Goal: Transaction & Acquisition: Purchase product/service

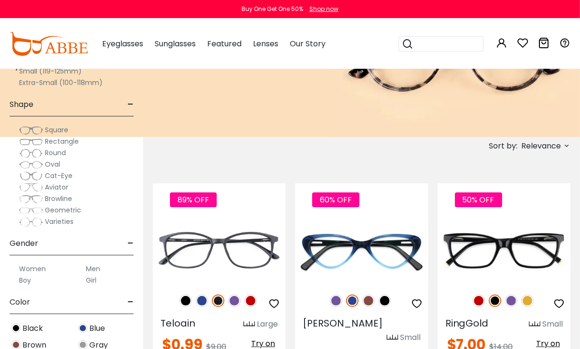
scroll to position [201, 0]
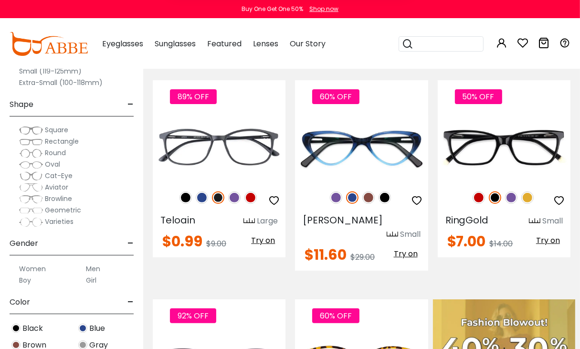
click at [0, 0] on button "Later" at bounding box center [0, 0] width 0 height 0
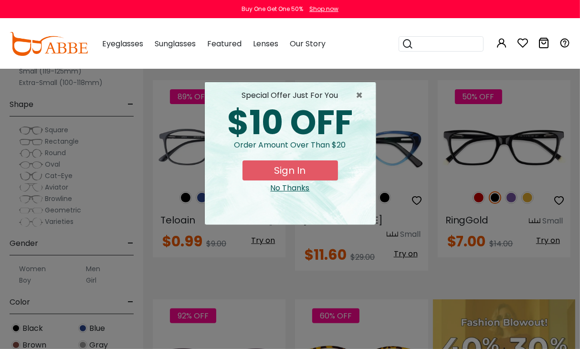
click at [297, 172] on button "Sign In" at bounding box center [289, 170] width 95 height 20
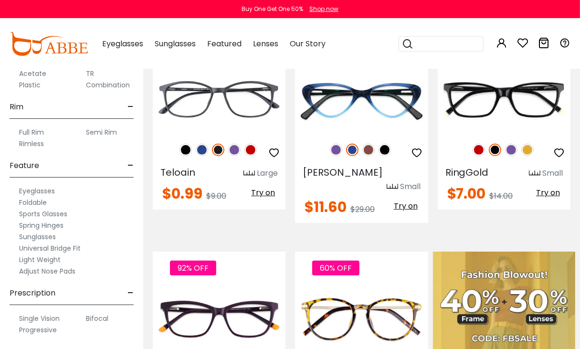
scroll to position [302, 0]
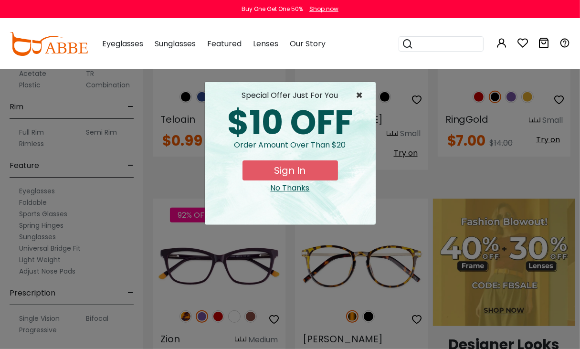
click at [358, 95] on span "×" at bounding box center [362, 95] width 12 height 11
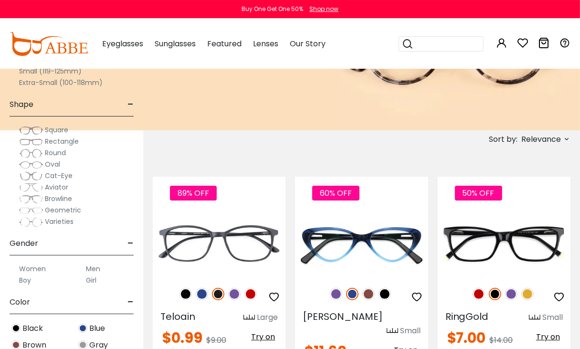
scroll to position [101, 0]
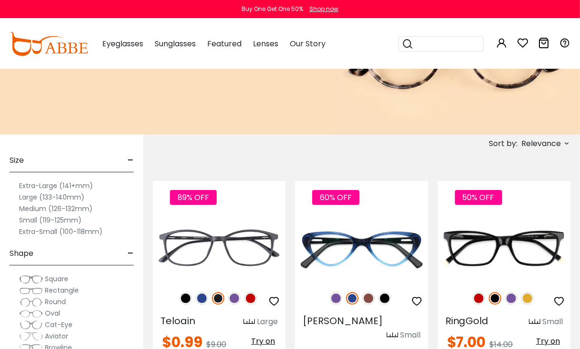
click at [35, 187] on label "Extra-Large (141+mm)" at bounding box center [56, 185] width 74 height 11
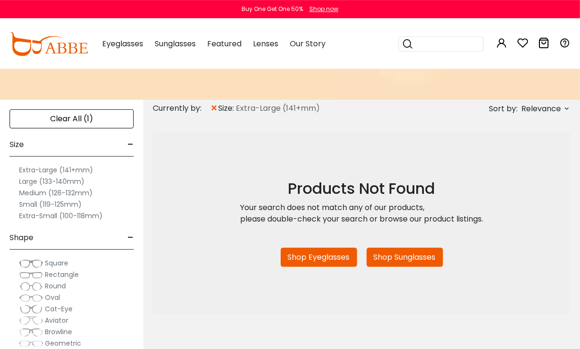
scroll to position [101, 0]
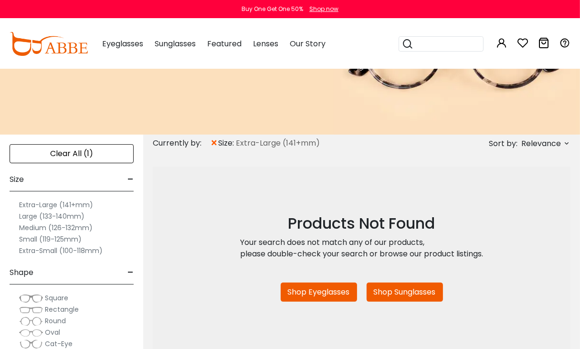
click at [46, 217] on label "Large (133-140mm)" at bounding box center [51, 215] width 65 height 11
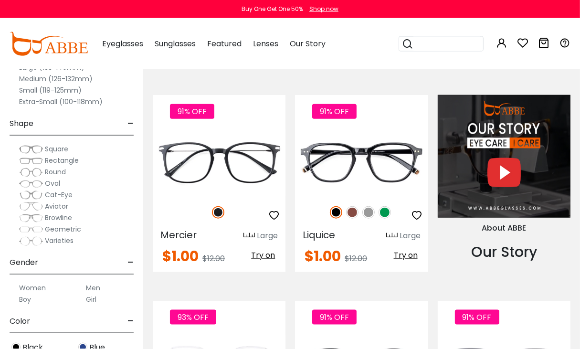
scroll to position [806, 0]
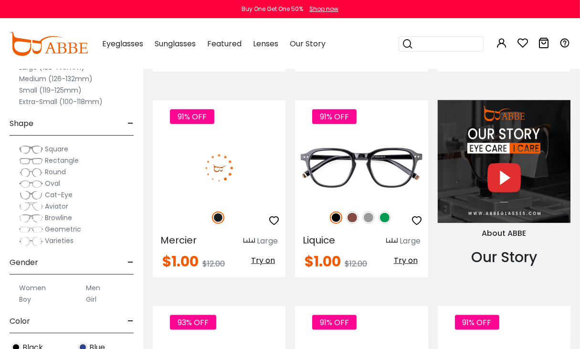
click at [261, 178] on img at bounding box center [219, 168] width 133 height 66
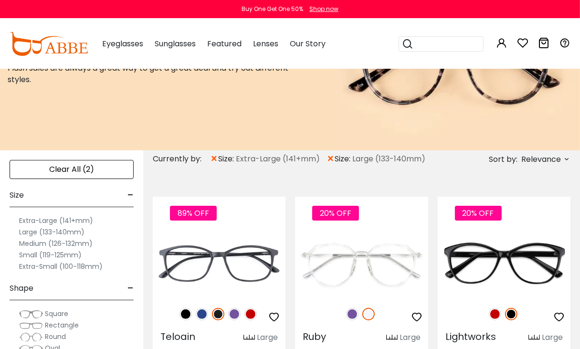
scroll to position [151, 0]
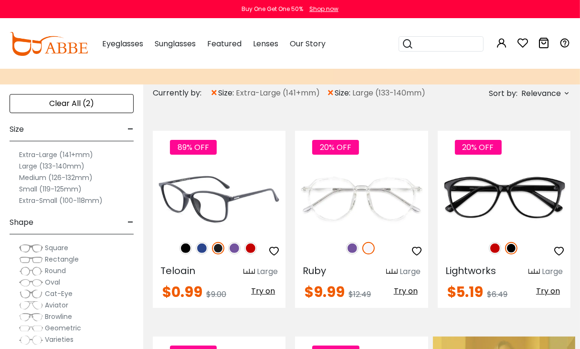
click at [245, 205] on img at bounding box center [219, 198] width 133 height 66
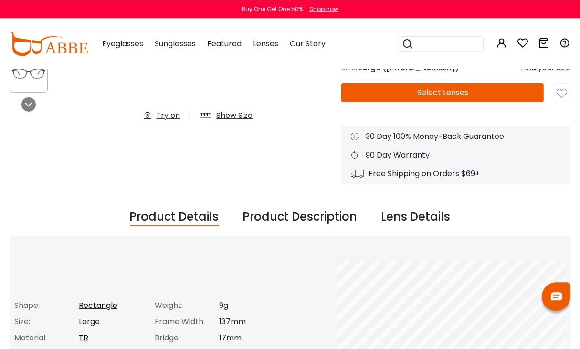
scroll to position [101, 0]
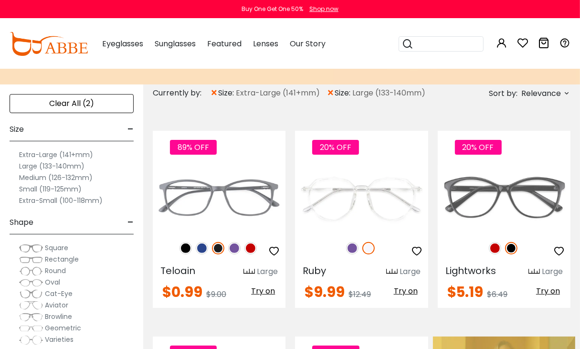
scroll to position [151, 0]
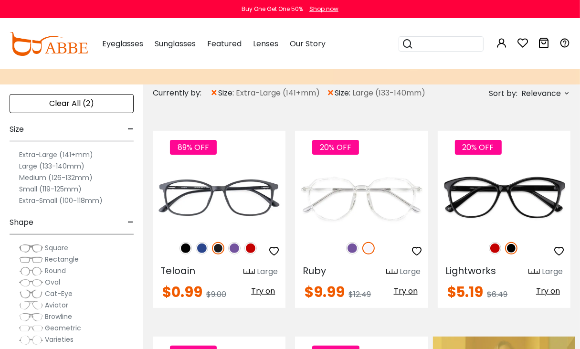
click at [538, 93] on span "Relevance" at bounding box center [541, 93] width 40 height 17
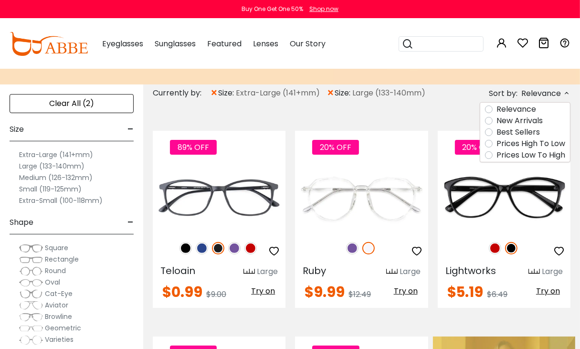
click at [515, 144] on label "Prices High To Low" at bounding box center [530, 143] width 69 height 11
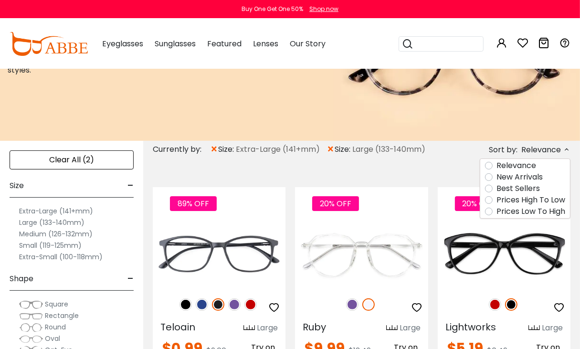
scroll to position [54, 0]
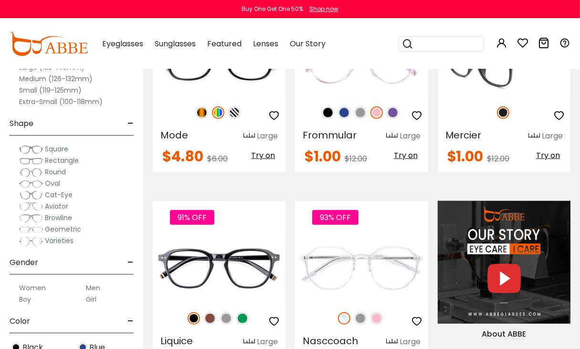
scroll to position [654, 0]
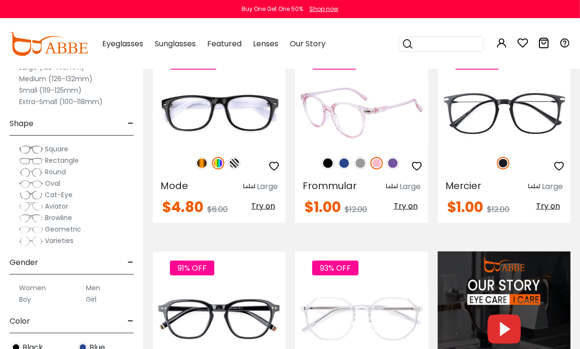
click at [365, 121] on img at bounding box center [361, 113] width 133 height 66
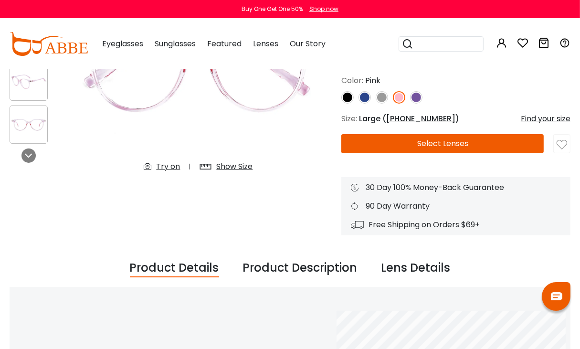
scroll to position [50, 0]
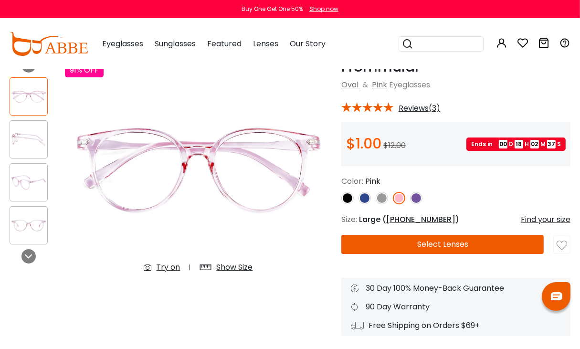
click at [417, 196] on img at bounding box center [416, 198] width 12 height 12
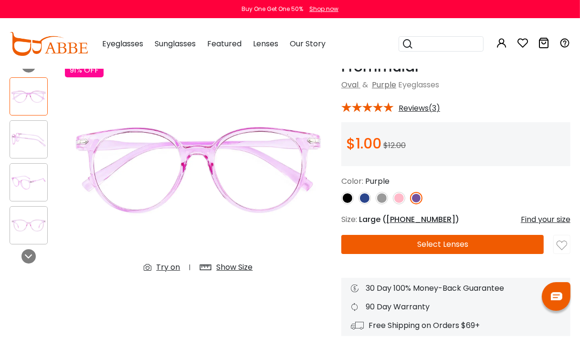
click at [384, 199] on img at bounding box center [381, 198] width 12 height 12
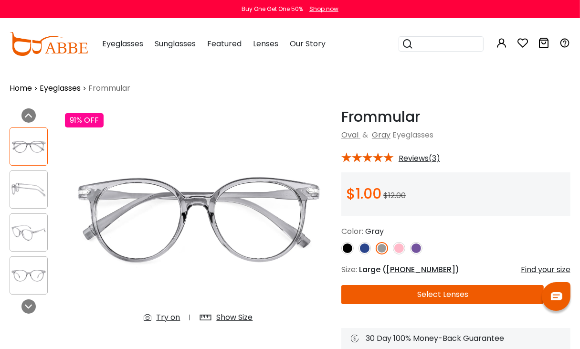
scroll to position [101, 0]
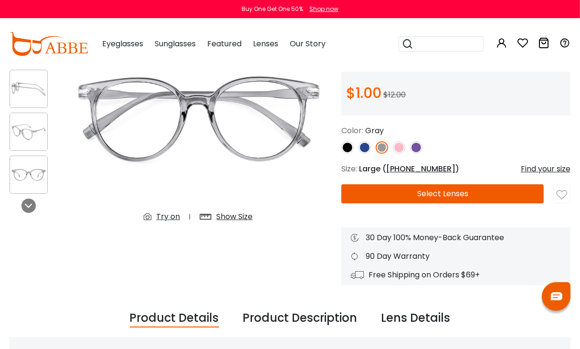
click at [442, 197] on button "Select Lenses" at bounding box center [442, 193] width 202 height 19
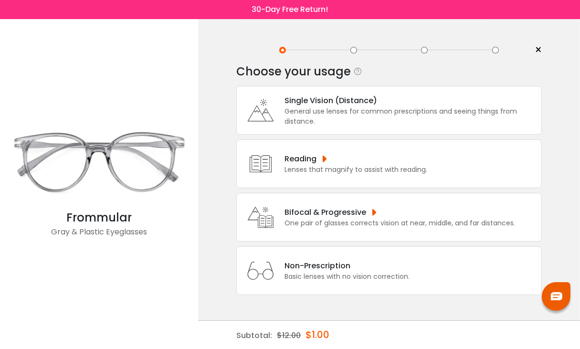
click at [351, 212] on div "Bifocal & Progressive" at bounding box center [399, 212] width 230 height 12
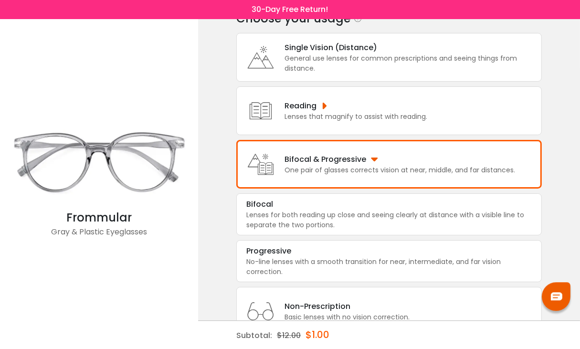
scroll to position [87, 0]
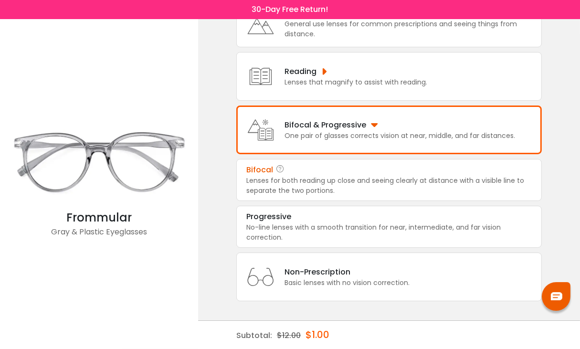
click at [259, 169] on div "Bifocal" at bounding box center [259, 169] width 27 height 11
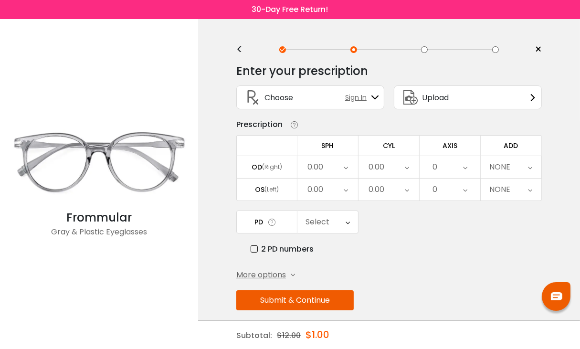
scroll to position [0, 0]
click at [257, 276] on span "More options" at bounding box center [261, 274] width 50 height 11
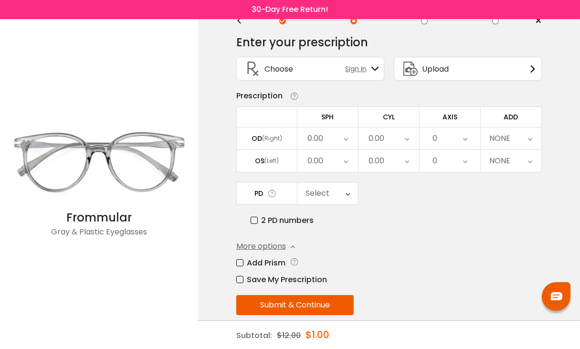
scroll to position [42, 0]
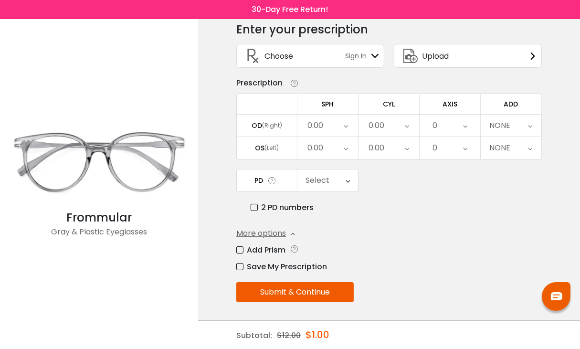
click at [243, 250] on label "Add Prism" at bounding box center [260, 250] width 49 height 12
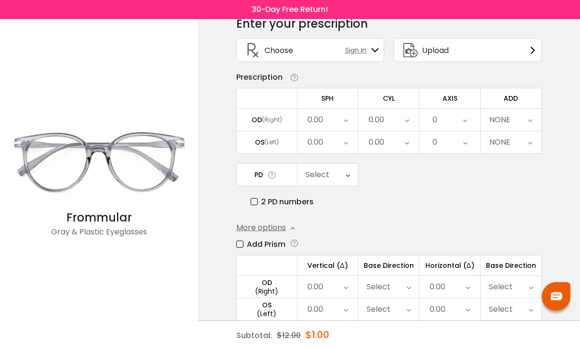
scroll to position [11, 0]
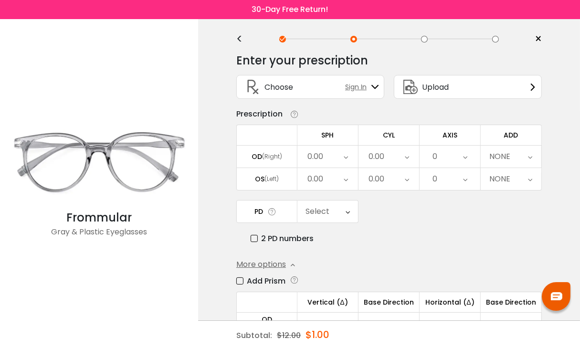
click at [346, 157] on icon at bounding box center [345, 156] width 4 height 22
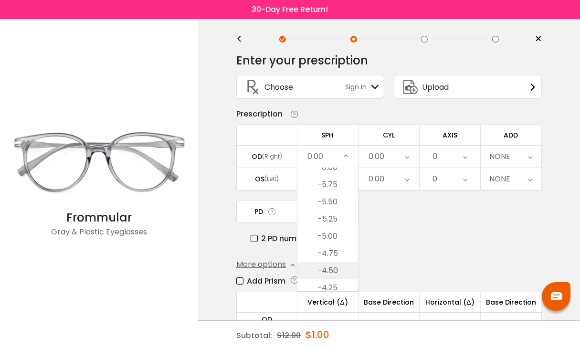
scroll to position [968, 0]
click at [330, 222] on li "-5.25" at bounding box center [327, 221] width 61 height 17
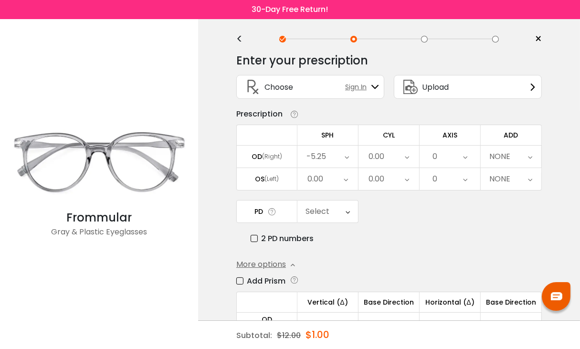
click at [409, 157] on icon at bounding box center [406, 156] width 4 height 22
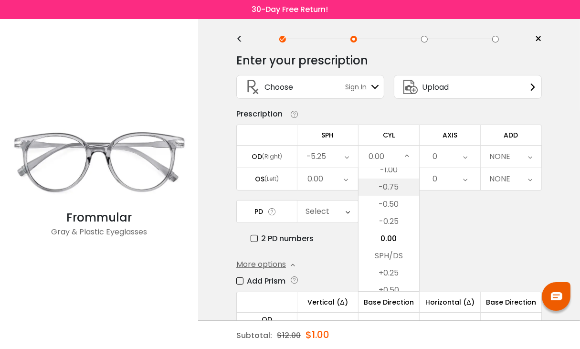
scroll to position [293, 0]
click at [393, 223] on li "-1.00" at bounding box center [388, 226] width 61 height 17
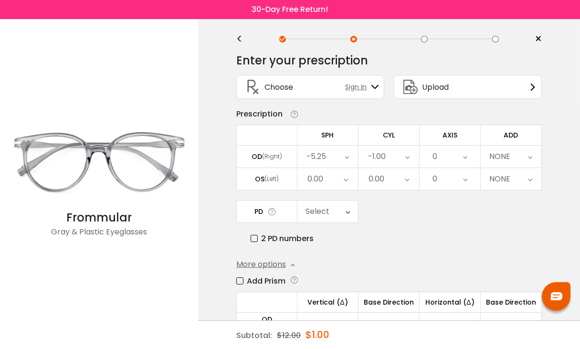
click at [466, 158] on icon at bounding box center [465, 156] width 4 height 22
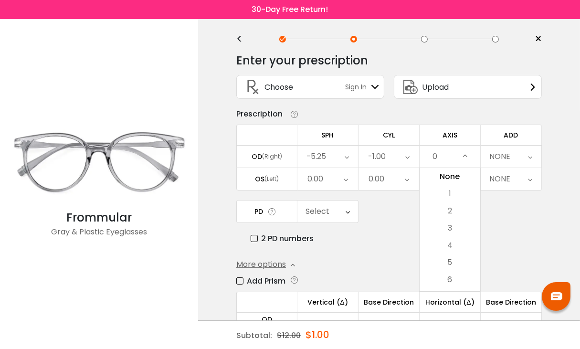
click at [442, 158] on div "0" at bounding box center [449, 156] width 61 height 22
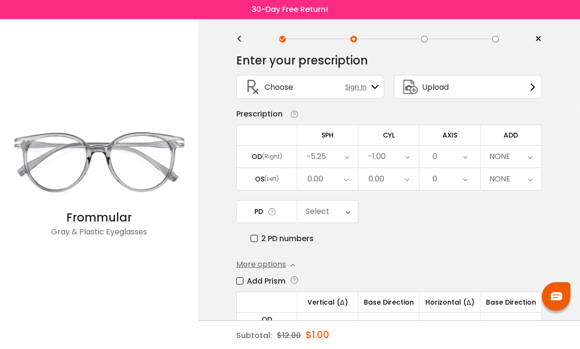
click at [467, 156] on icon at bounding box center [465, 156] width 4 height 22
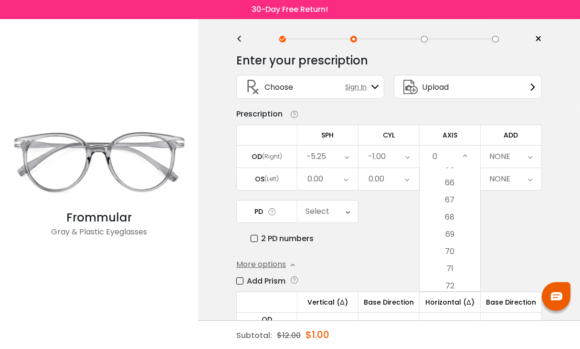
scroll to position [1095, 0]
click at [454, 214] on li "66" at bounding box center [449, 214] width 61 height 17
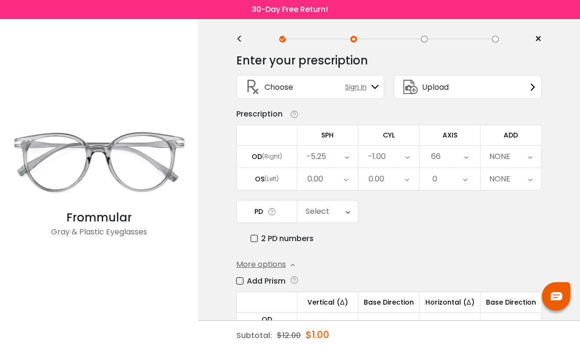
click at [320, 178] on div "0.00" at bounding box center [315, 178] width 16 height 19
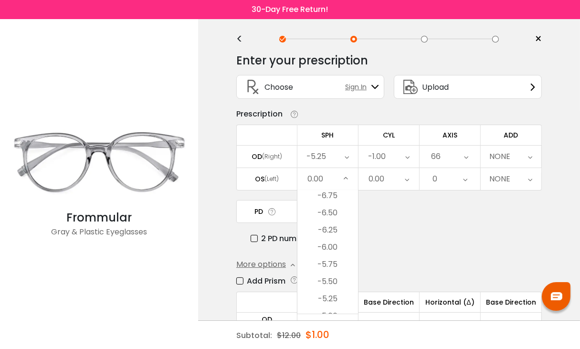
scroll to position [911, 0]
click at [333, 301] on li "-5.25" at bounding box center [327, 300] width 61 height 17
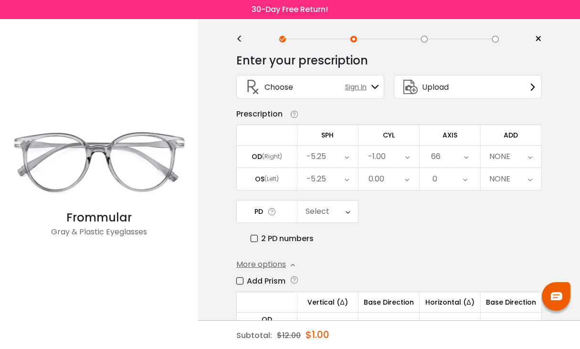
click at [405, 179] on icon at bounding box center [406, 179] width 4 height 22
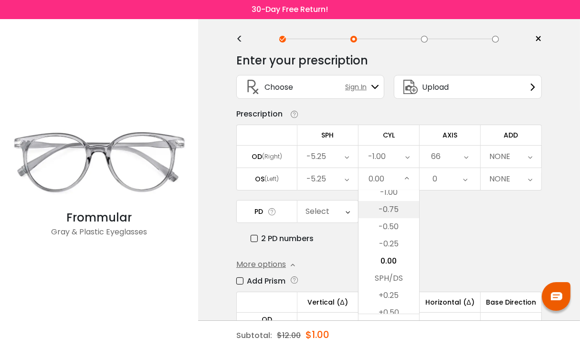
click at [393, 206] on li "-0.75" at bounding box center [388, 209] width 61 height 17
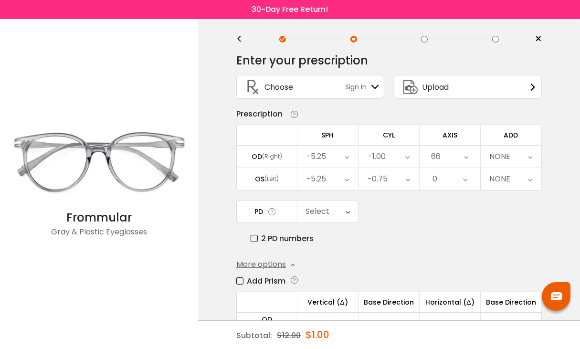
click at [466, 179] on icon at bounding box center [465, 179] width 4 height 22
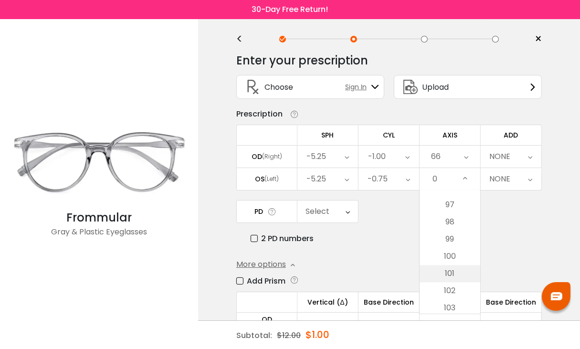
scroll to position [1660, 0]
click at [455, 238] on li "99" at bounding box center [449, 238] width 61 height 17
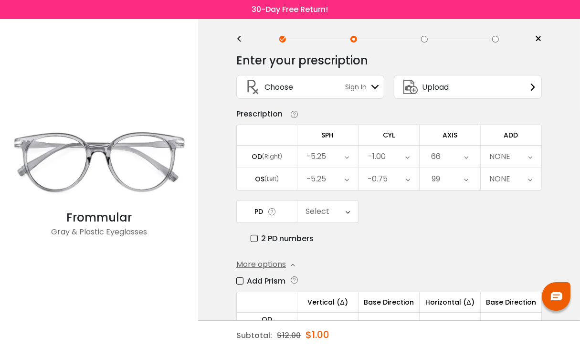
click at [532, 156] on div "NONE" at bounding box center [510, 156] width 61 height 22
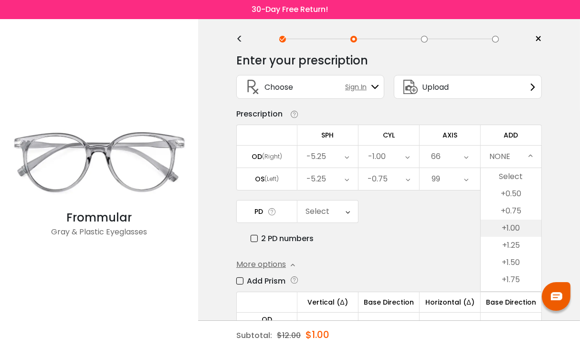
click at [515, 228] on li "+1.00" at bounding box center [510, 227] width 61 height 17
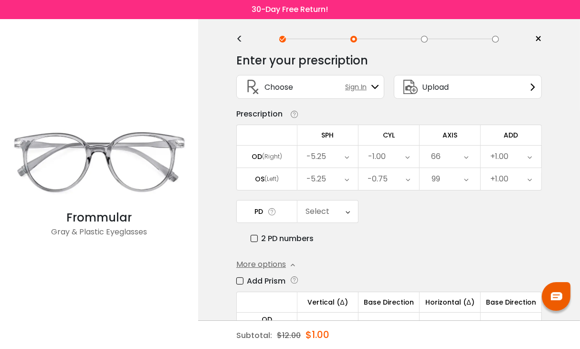
click at [252, 237] on label "2 PD numbers" at bounding box center [281, 238] width 63 height 12
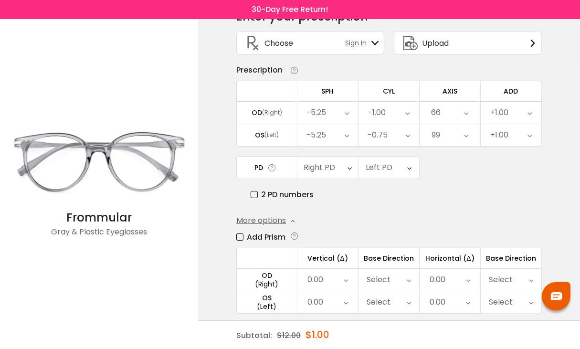
scroll to position [61, 0]
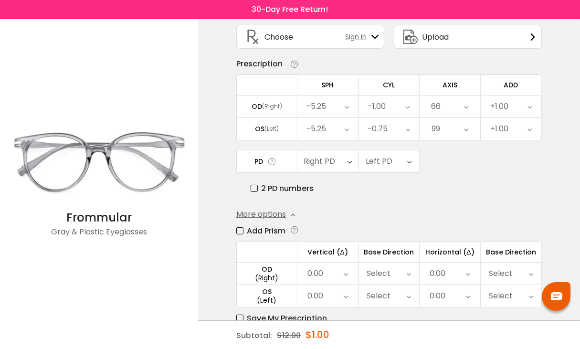
click at [350, 160] on icon at bounding box center [349, 161] width 4 height 22
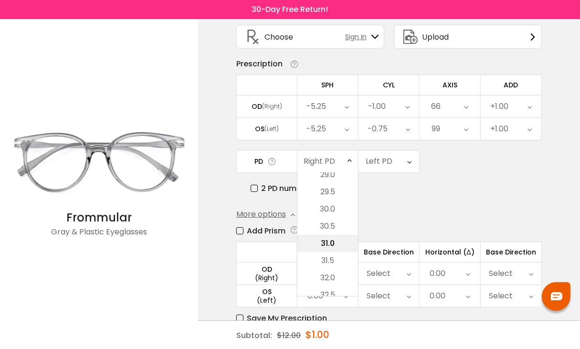
scroll to position [268, 0]
click at [332, 236] on li "32.5" at bounding box center [327, 239] width 61 height 17
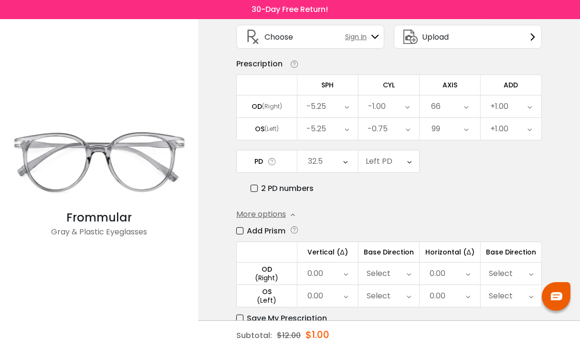
click at [405, 158] on div "Left PD" at bounding box center [388, 161] width 61 height 22
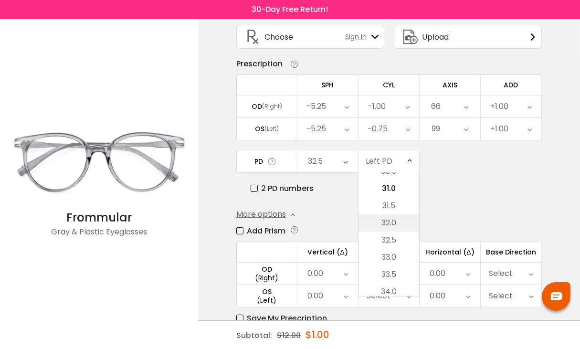
click at [397, 220] on li "32.0" at bounding box center [388, 222] width 61 height 17
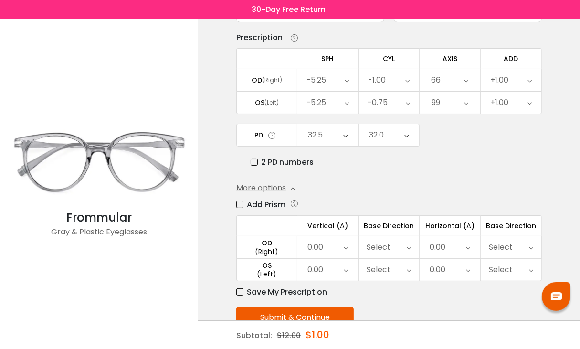
scroll to position [112, 0]
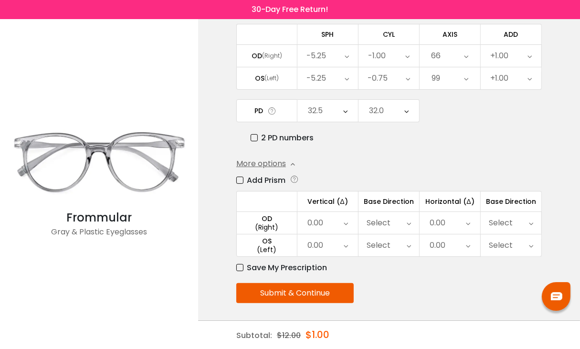
click at [344, 221] on icon at bounding box center [345, 223] width 4 height 22
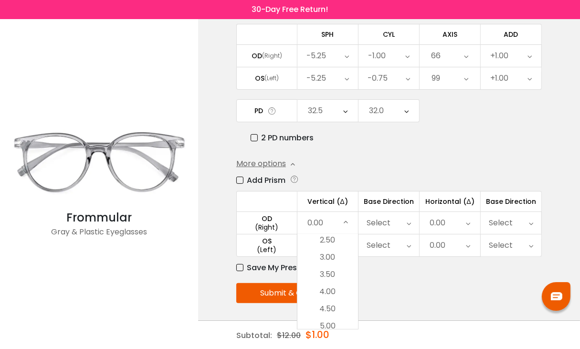
scroll to position [94, 0]
click at [408, 222] on icon at bounding box center [408, 223] width 4 height 22
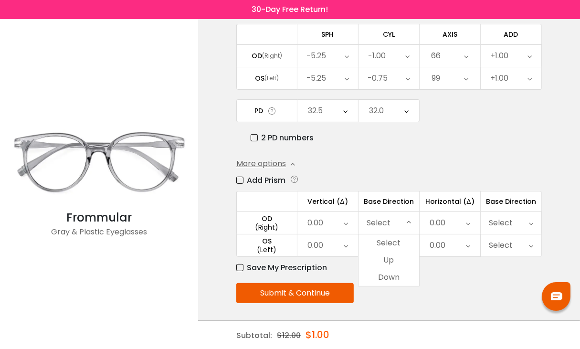
click at [348, 222] on icon at bounding box center [345, 223] width 4 height 22
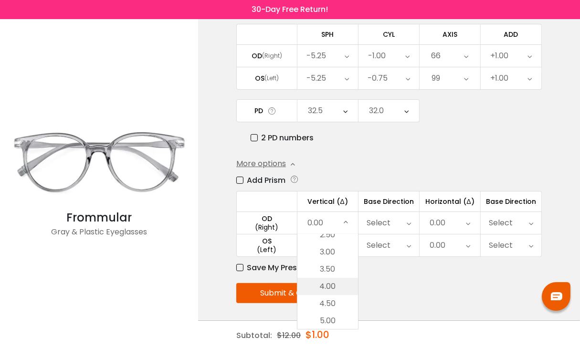
click at [333, 283] on li "4.00" at bounding box center [327, 286] width 61 height 17
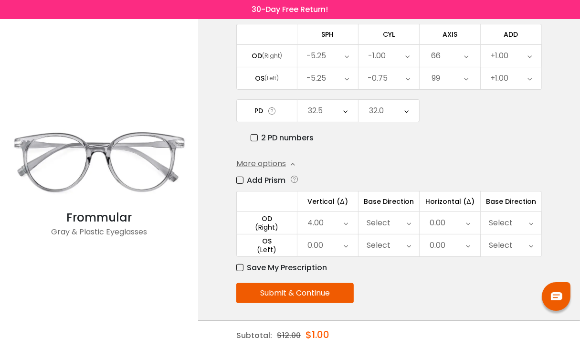
click at [410, 220] on icon at bounding box center [408, 223] width 4 height 22
click at [391, 262] on li "Up" at bounding box center [388, 259] width 61 height 17
click at [467, 220] on icon at bounding box center [468, 223] width 4 height 22
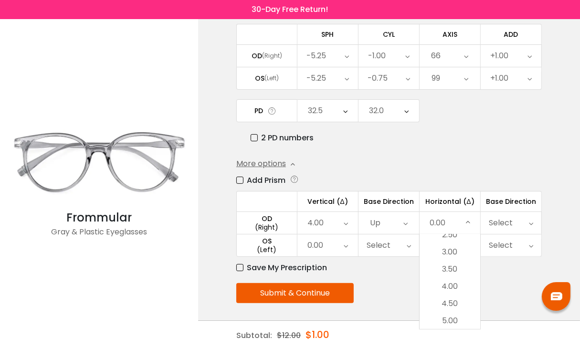
click at [445, 318] on li "5.00" at bounding box center [449, 320] width 61 height 17
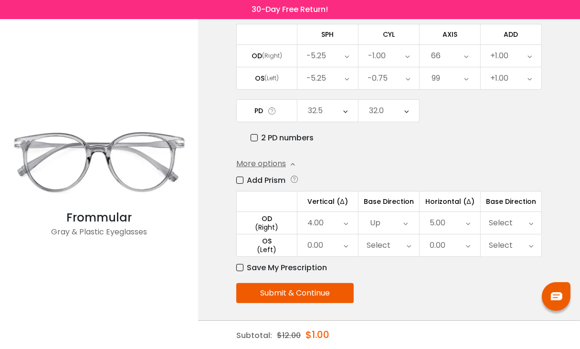
click at [534, 220] on div "Select" at bounding box center [510, 223] width 61 height 22
click at [510, 279] on li "Out" at bounding box center [510, 277] width 61 height 17
click at [346, 242] on icon at bounding box center [345, 245] width 4 height 22
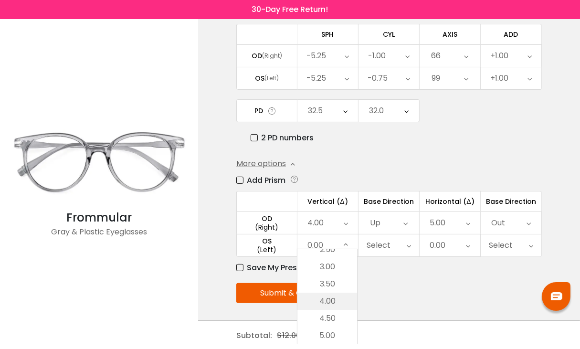
click at [335, 296] on li "4.00" at bounding box center [327, 300] width 60 height 17
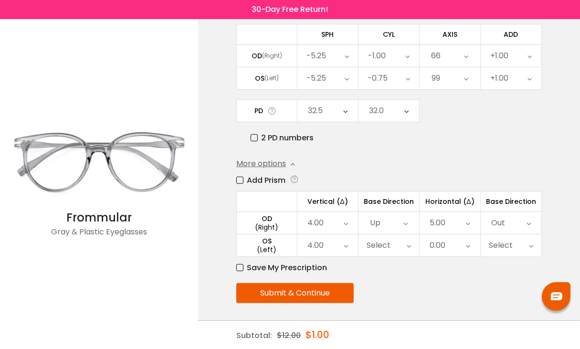
click at [410, 242] on icon at bounding box center [408, 245] width 4 height 22
click at [396, 296] on li "Down" at bounding box center [388, 299] width 61 height 17
click at [469, 245] on icon at bounding box center [468, 245] width 4 height 22
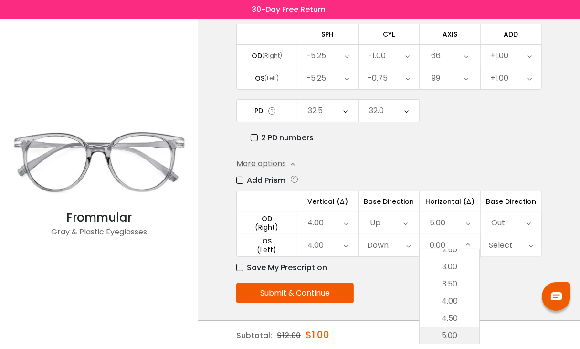
click at [457, 336] on li "5.00" at bounding box center [449, 335] width 60 height 17
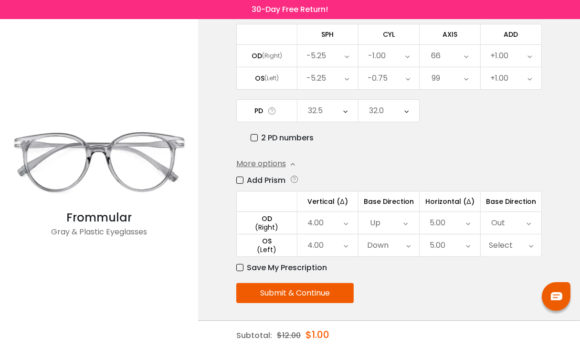
click at [529, 243] on icon at bounding box center [530, 245] width 4 height 22
click at [519, 296] on li "Out" at bounding box center [510, 299] width 61 height 17
click at [307, 294] on button "Submit & Continue" at bounding box center [294, 293] width 117 height 20
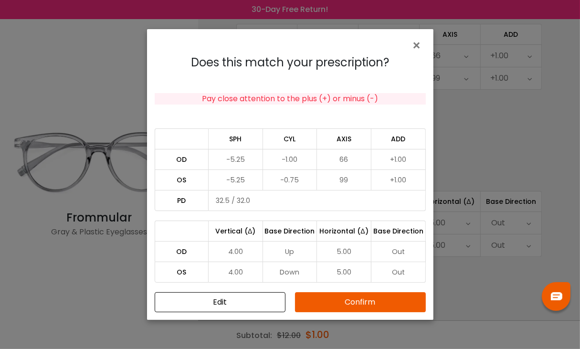
click at [362, 303] on button "Confirm" at bounding box center [360, 302] width 131 height 20
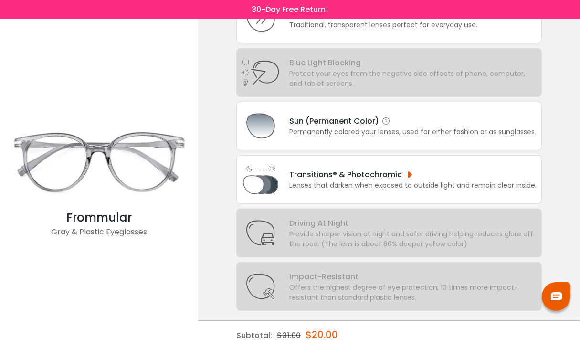
scroll to position [0, 0]
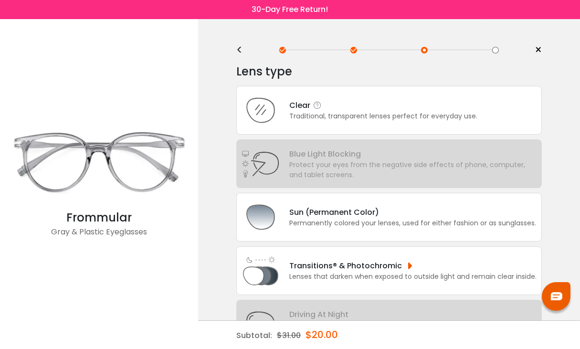
click at [320, 113] on div "Traditional, transparent lenses perfect for everyday use." at bounding box center [383, 116] width 188 height 10
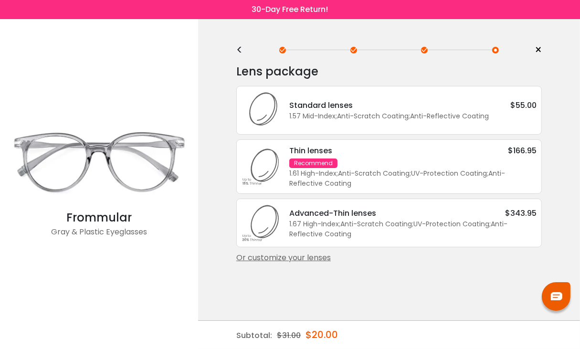
click at [300, 259] on div "Or customize your lenses" at bounding box center [388, 257] width 305 height 11
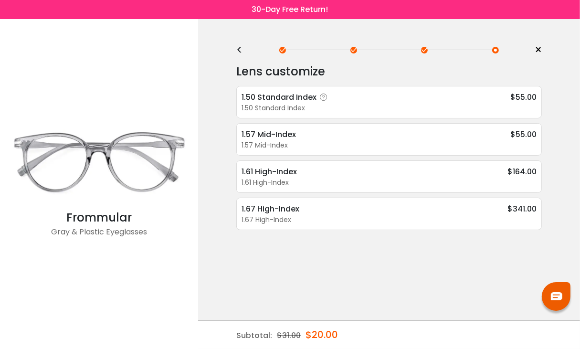
click at [302, 101] on div "1.50 Standard Index" at bounding box center [285, 97] width 89 height 12
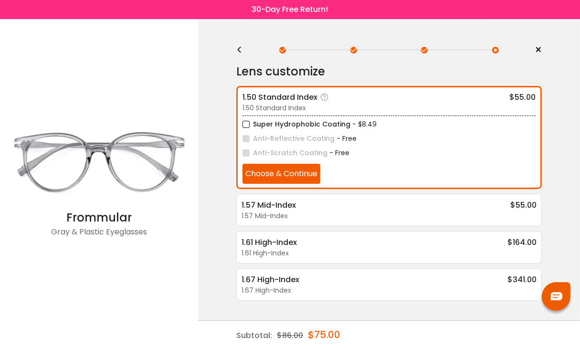
click at [310, 104] on div "1.50 Standard Index" at bounding box center [388, 108] width 293 height 10
click at [562, 119] on div "< × Choose your usage Single Vision (Distance) This lens helps you see details …" at bounding box center [389, 184] width 382 height 330
click at [277, 207] on div "1.57 Mid-Index" at bounding box center [275, 205] width 69 height 12
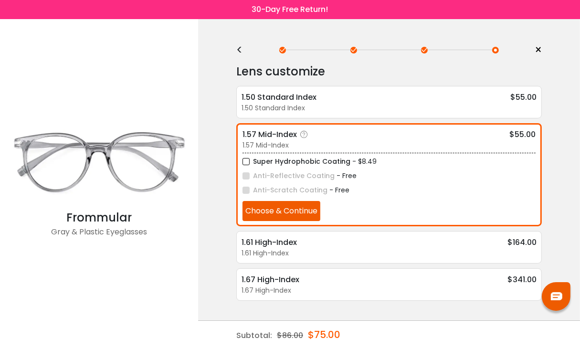
click at [285, 132] on div "1.57 Mid-Index" at bounding box center [276, 134] width 69 height 12
click at [540, 49] on span "×" at bounding box center [537, 50] width 7 height 14
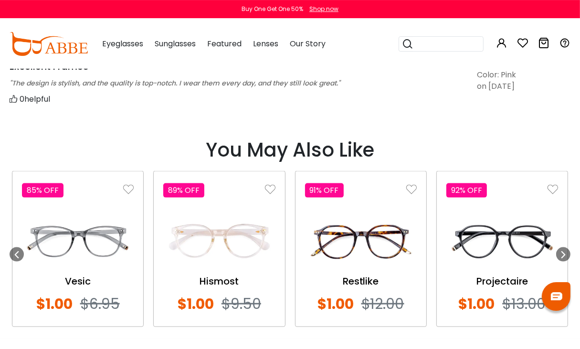
scroll to position [1108, 0]
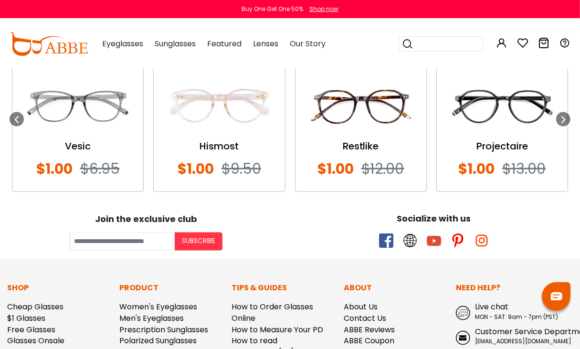
click at [371, 116] on img at bounding box center [361, 106] width 112 height 56
